Goal: Task Accomplishment & Management: Use online tool/utility

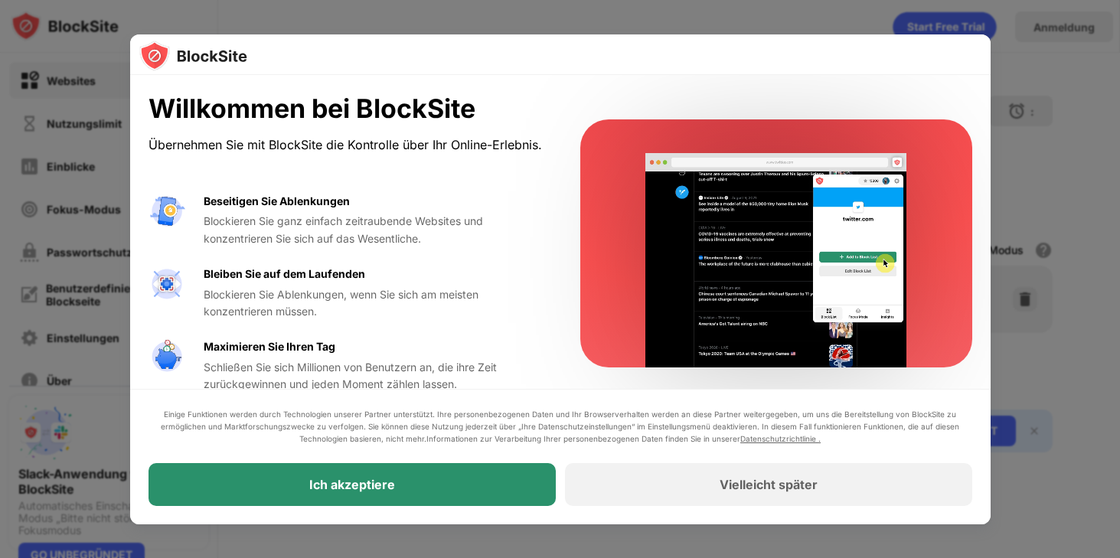
click at [415, 481] on div "Ich akzeptiere" at bounding box center [352, 484] width 407 height 43
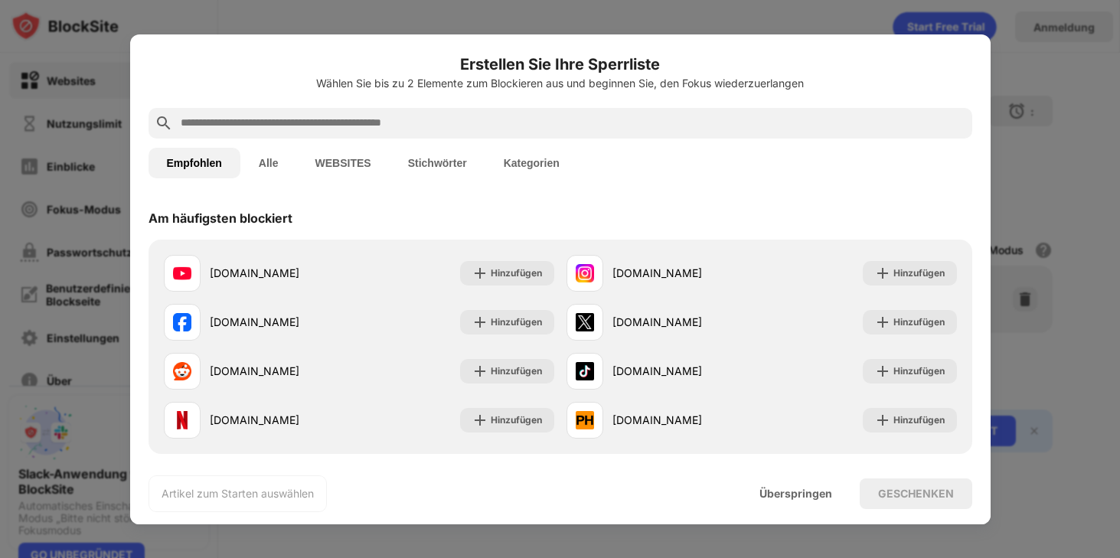
click at [397, 126] on input "text" at bounding box center [572, 123] width 787 height 18
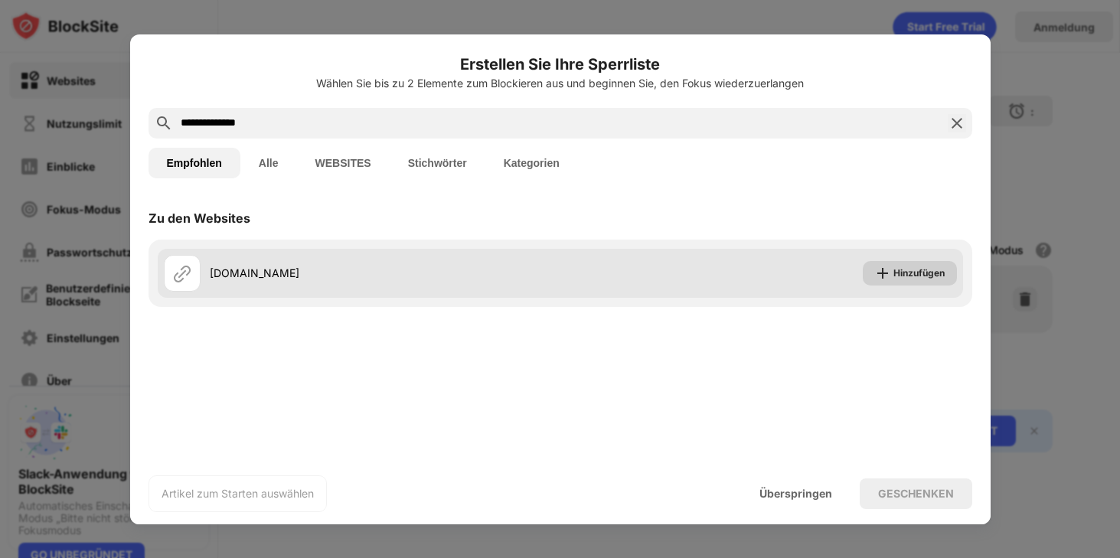
type input "**********"
click at [906, 268] on font "Hinzufügen" at bounding box center [918, 272] width 51 height 11
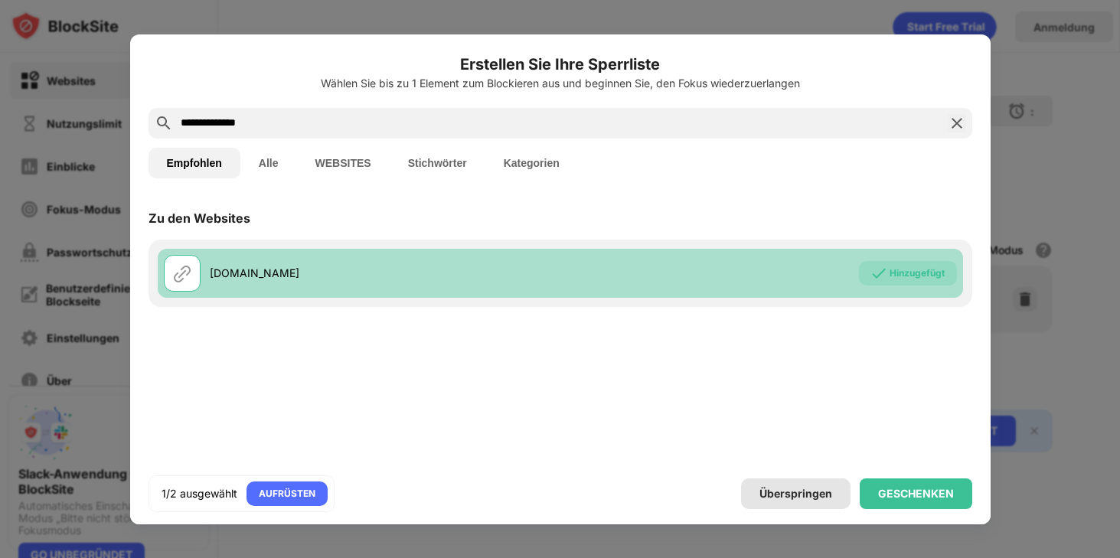
click at [805, 496] on font "Überspringen" at bounding box center [796, 493] width 73 height 13
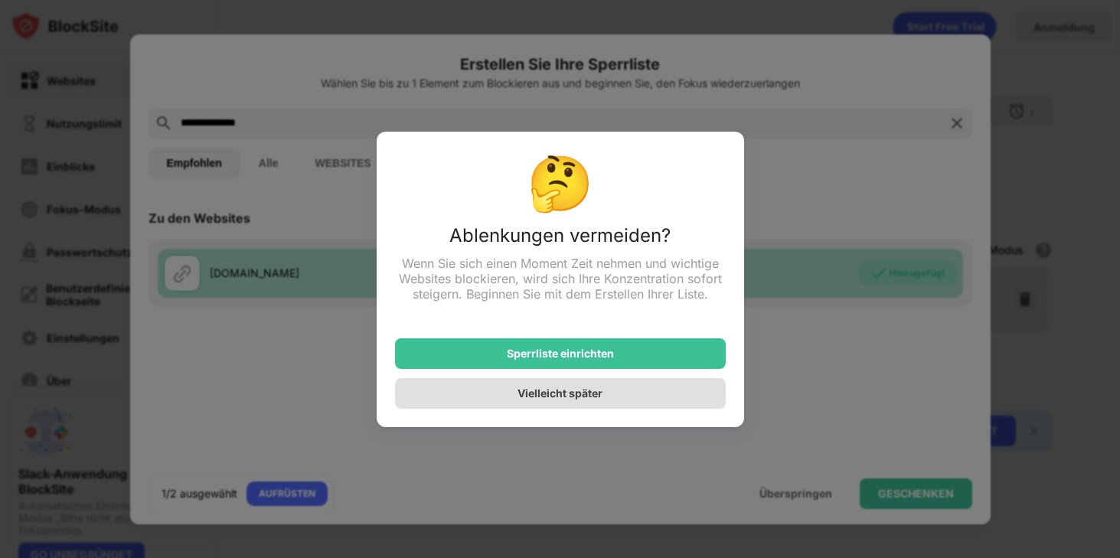
click at [610, 392] on div "Vielleicht später" at bounding box center [560, 393] width 331 height 31
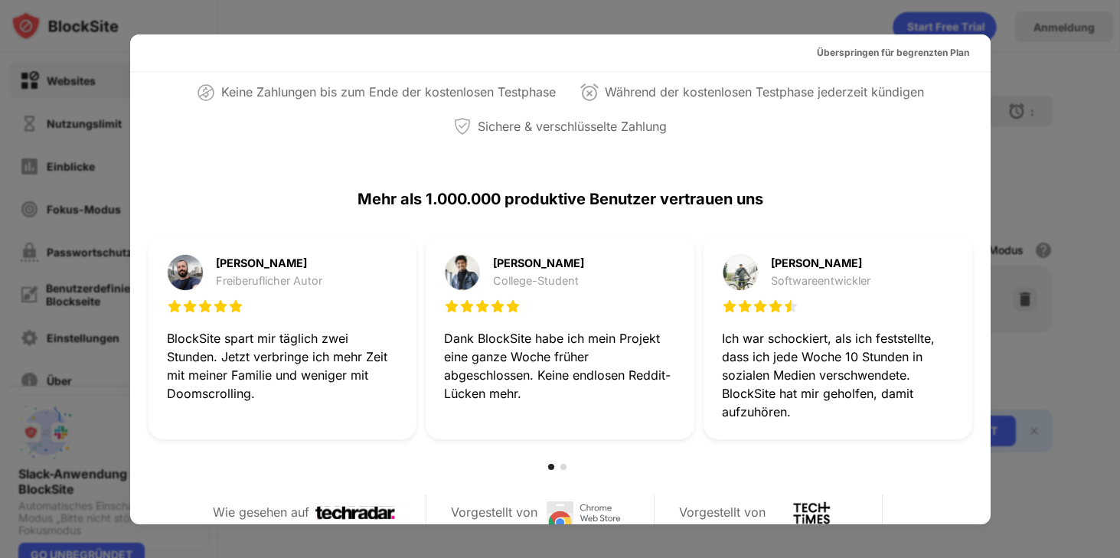
scroll to position [106, 0]
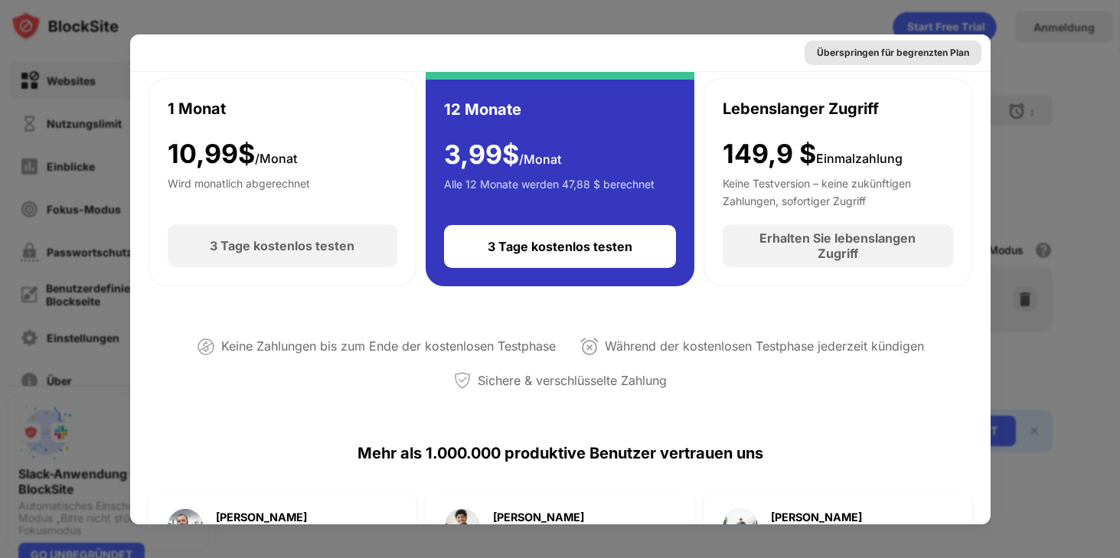
click at [921, 51] on font "Überspringen für begrenzten Plan" at bounding box center [893, 52] width 152 height 11
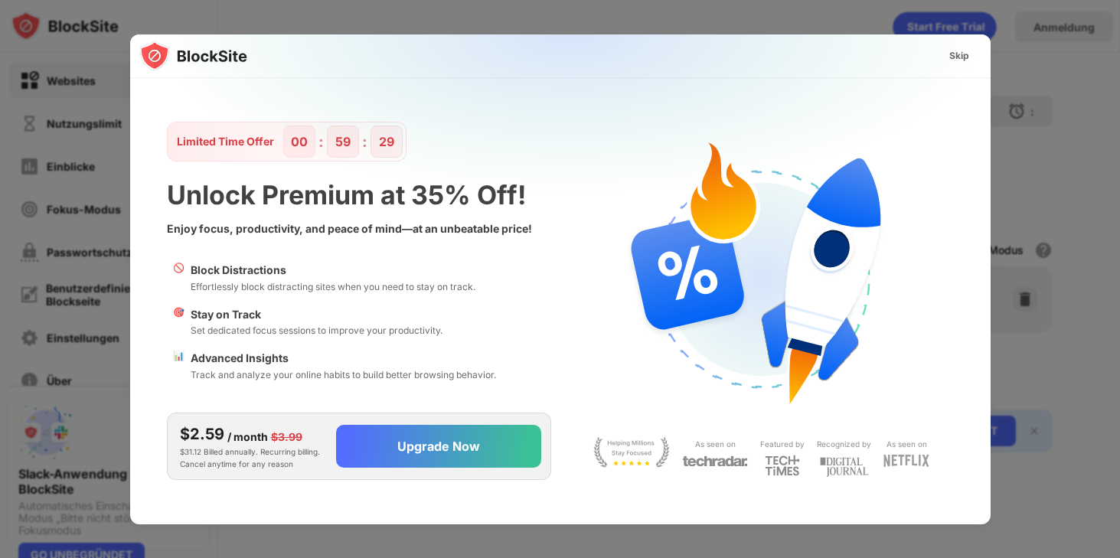
scroll to position [0, 0]
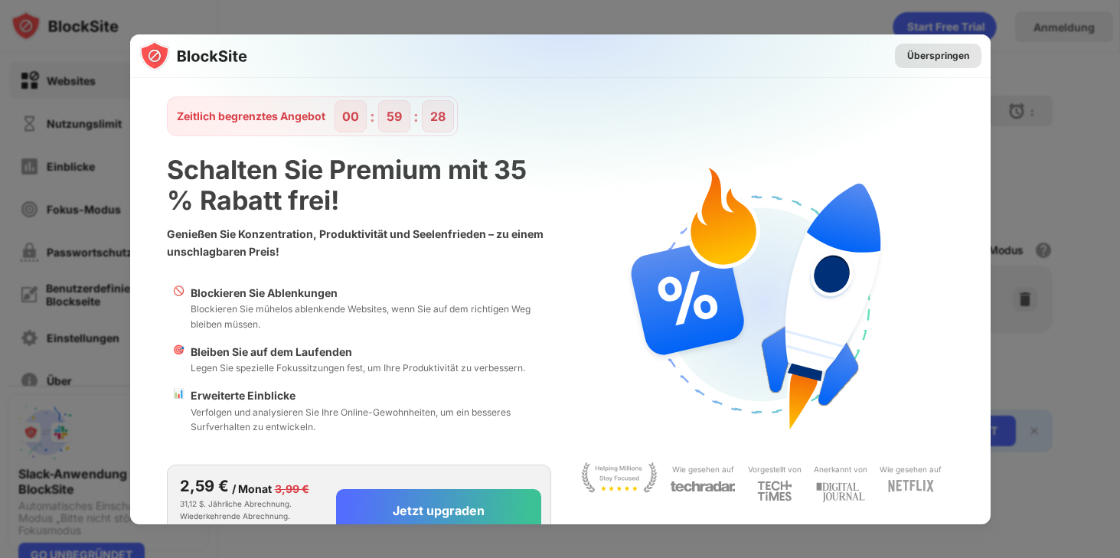
click at [921, 51] on font "Überspringen" at bounding box center [938, 55] width 62 height 11
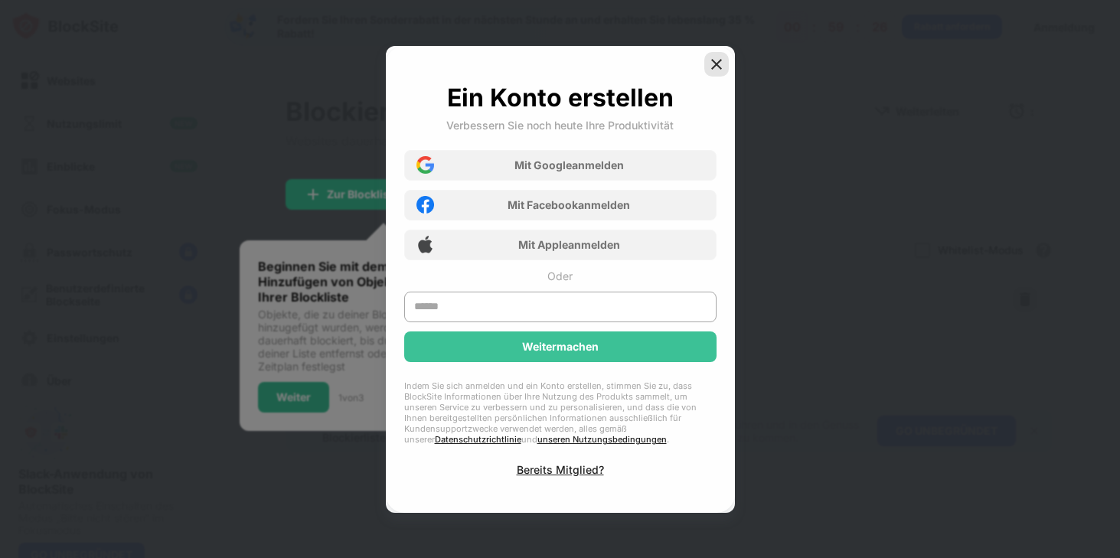
click at [711, 67] on img at bounding box center [716, 64] width 15 height 15
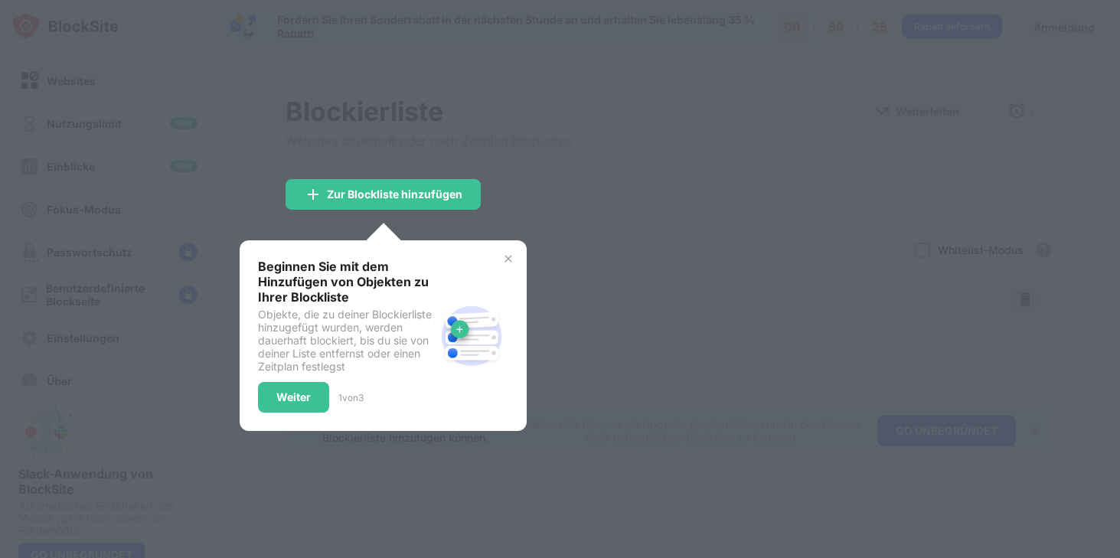
click at [662, 131] on div at bounding box center [560, 279] width 1120 height 558
